Goal: Task Accomplishment & Management: Complete application form

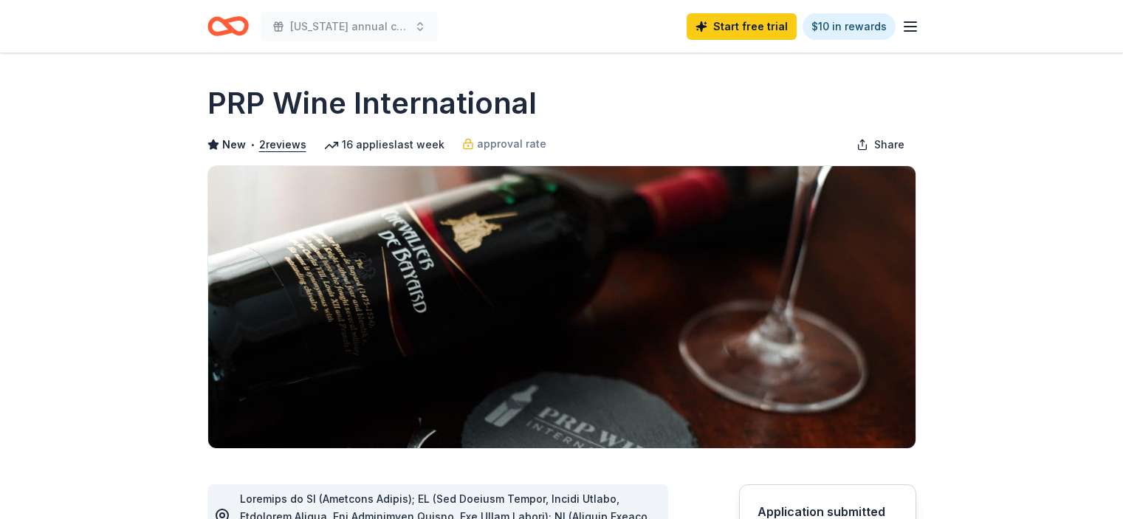
scroll to position [111, 0]
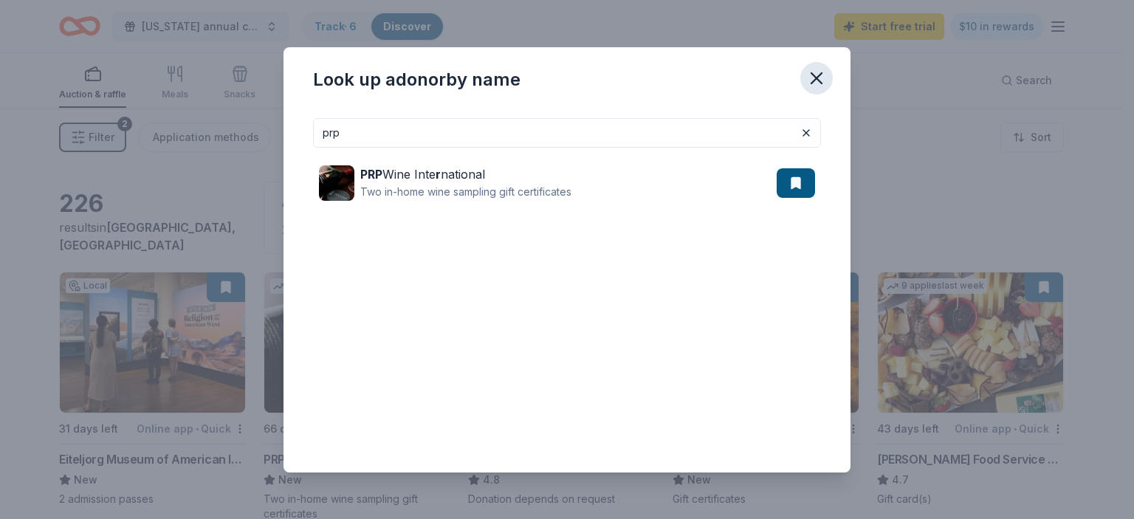
click at [816, 75] on icon "button" at bounding box center [816, 78] width 21 height 21
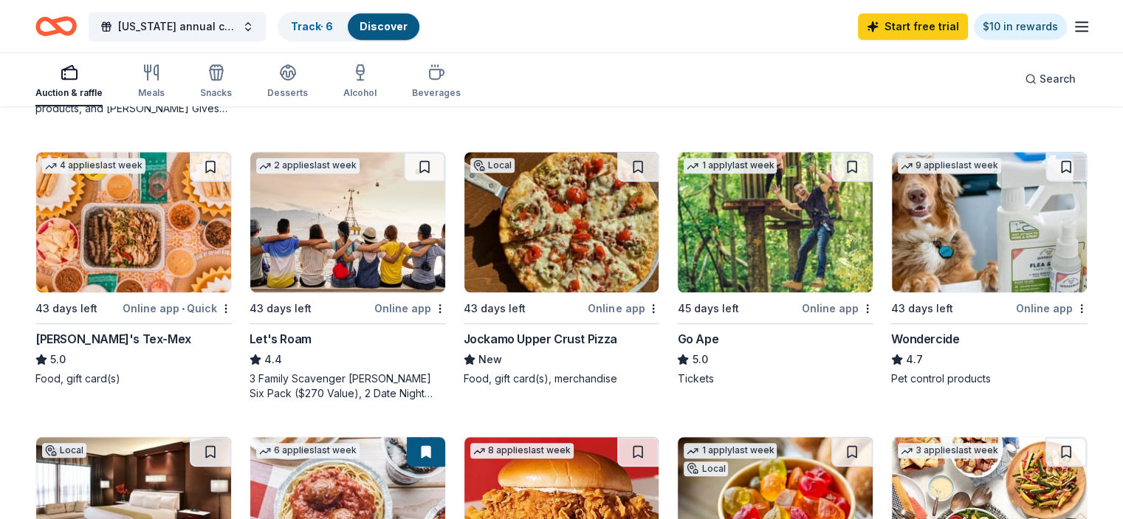
scroll to position [688, 0]
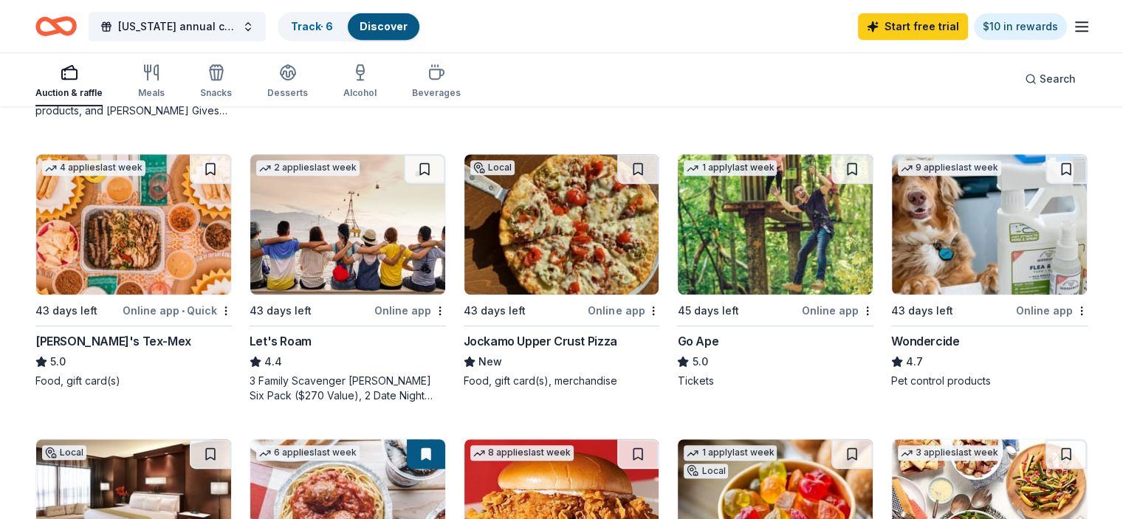
click at [762, 230] on img at bounding box center [775, 224] width 195 height 140
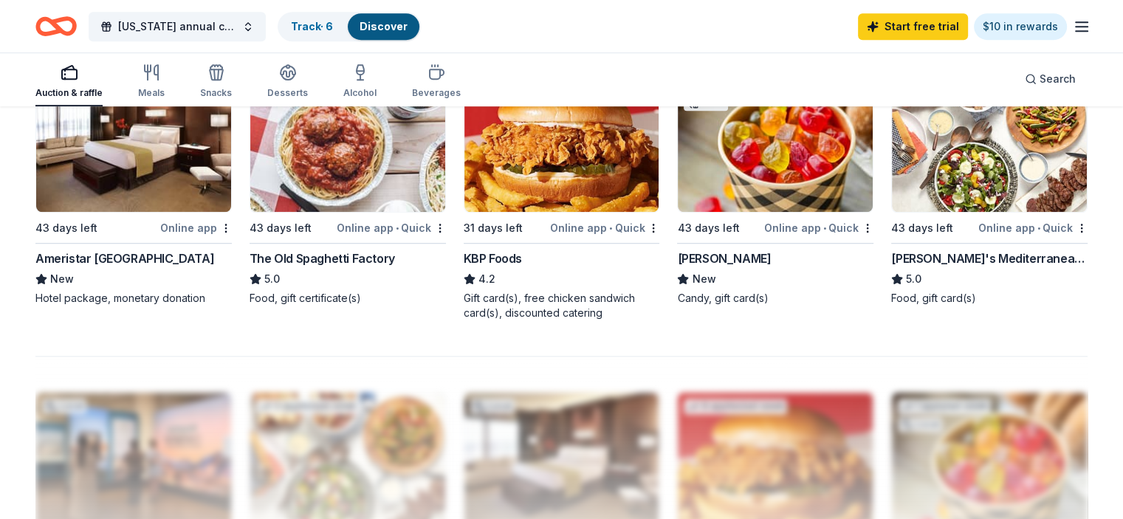
scroll to position [950, 0]
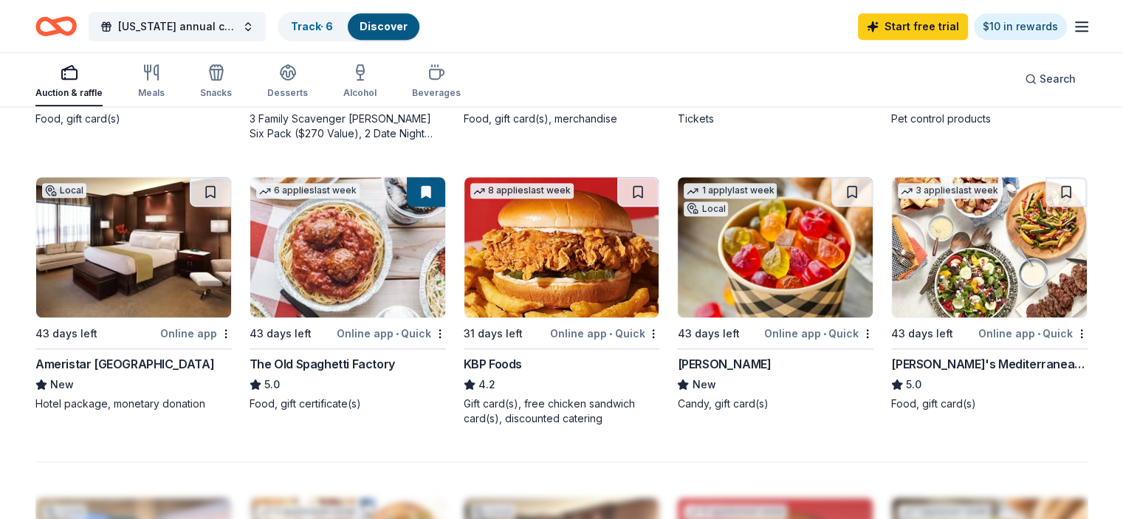
click at [691, 360] on div "[PERSON_NAME]" at bounding box center [724, 364] width 94 height 18
click at [729, 275] on img at bounding box center [775, 247] width 195 height 140
click at [819, 332] on div "Online app • Quick" at bounding box center [818, 333] width 109 height 18
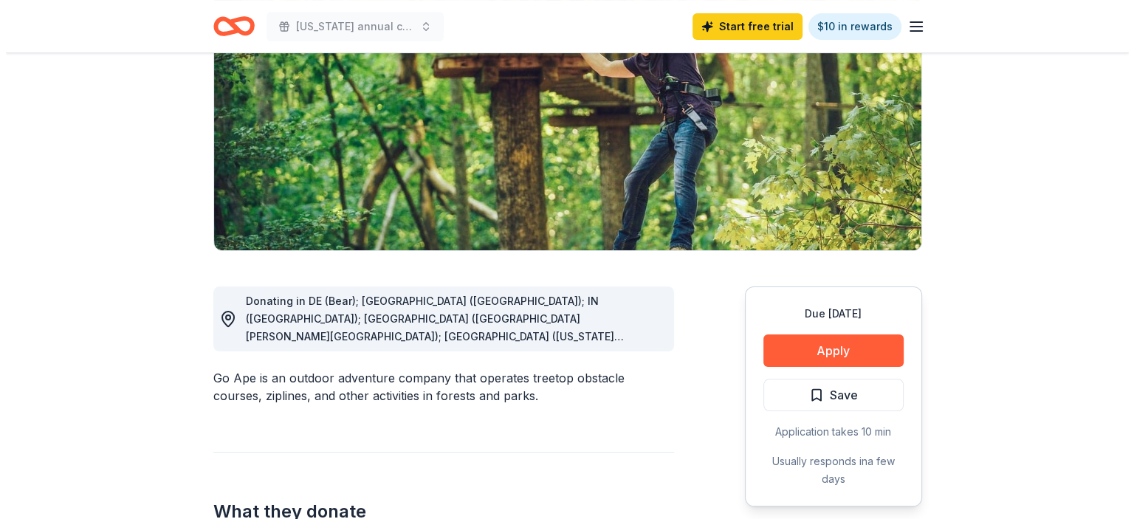
scroll to position [194, 0]
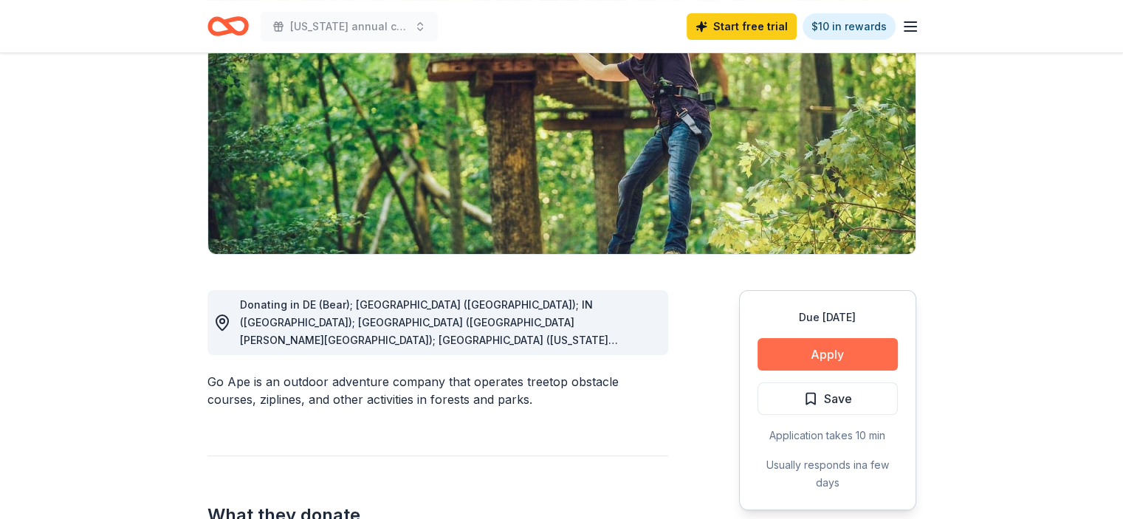
click at [836, 352] on button "Apply" at bounding box center [827, 354] width 140 height 32
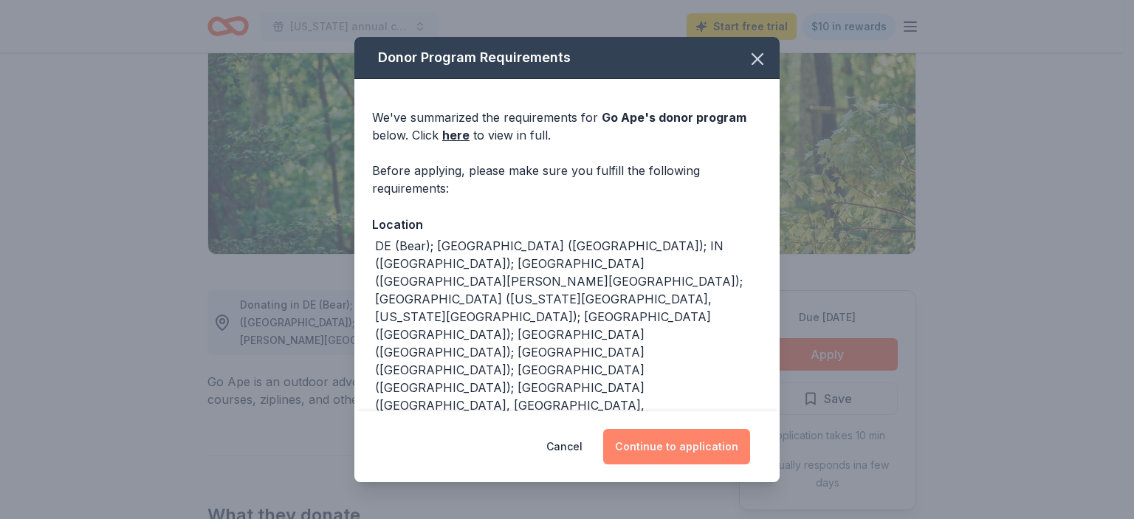
click at [681, 455] on button "Continue to application" at bounding box center [676, 446] width 147 height 35
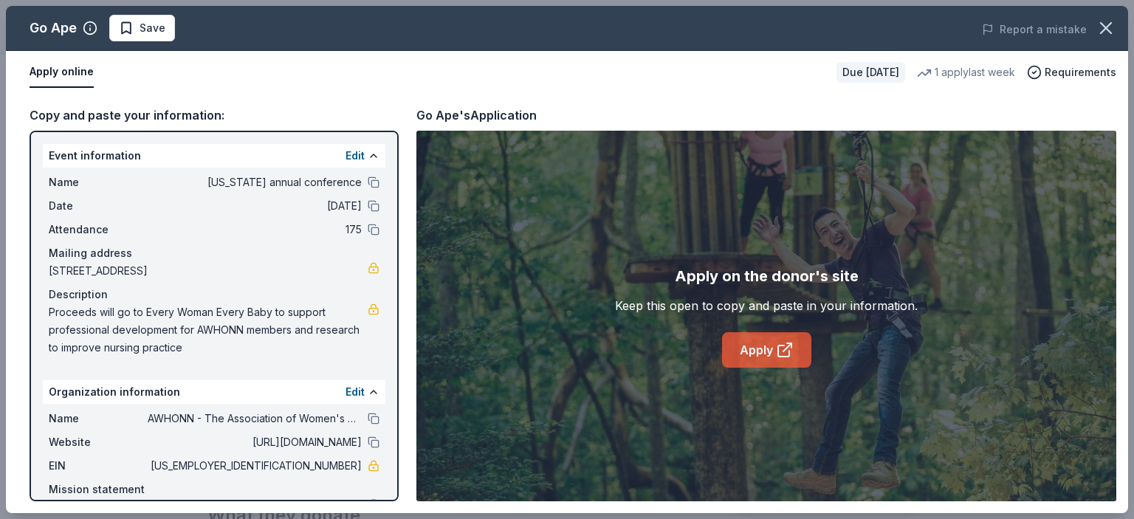
click at [786, 350] on icon at bounding box center [785, 350] width 18 height 18
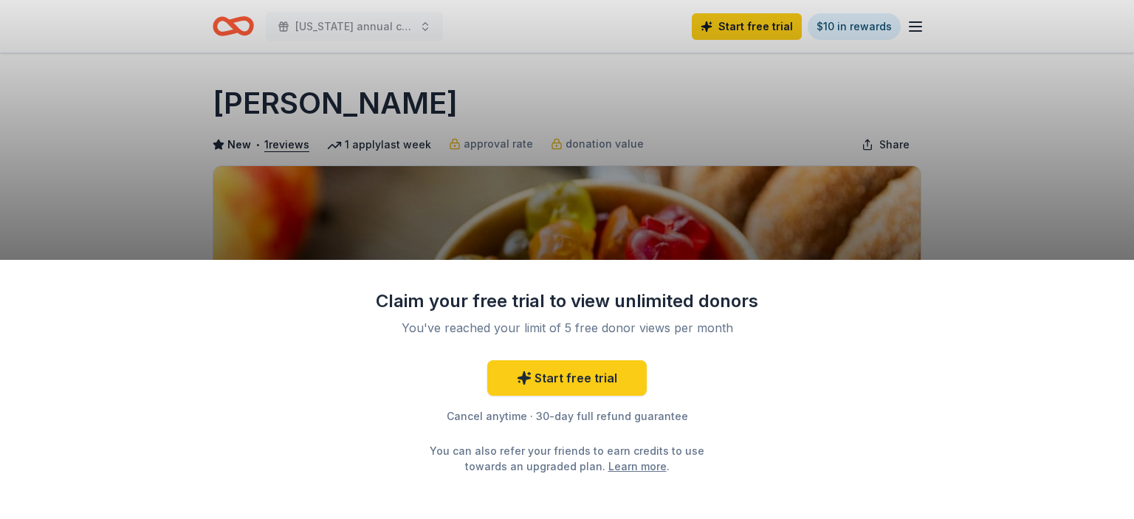
click at [591, 159] on div "Claim your free trial to view unlimited donors You've reached your limit of 5 f…" at bounding box center [567, 259] width 1134 height 519
click at [653, 90] on div "Claim your free trial to view unlimited donors You've reached your limit of 5 f…" at bounding box center [567, 259] width 1134 height 519
